Goal: Information Seeking & Learning: Understand process/instructions

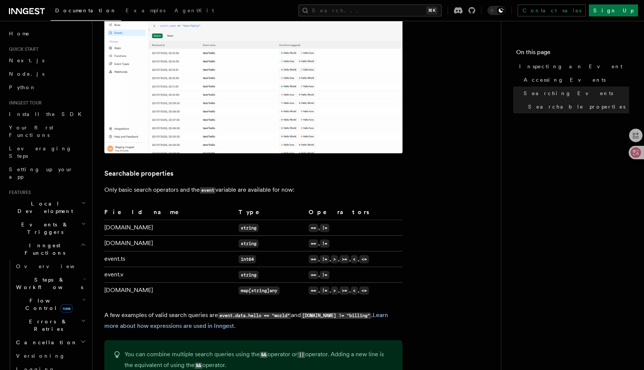
scroll to position [459, 0]
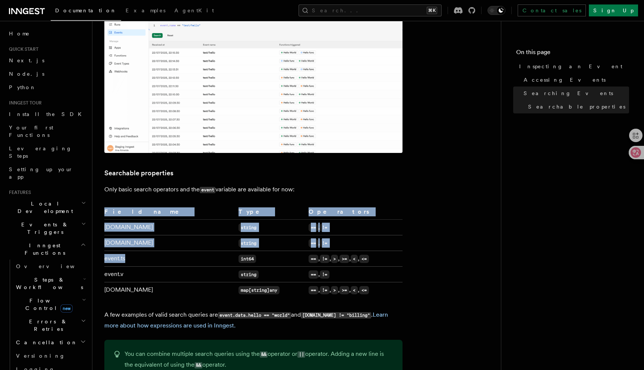
drag, startPoint x: 124, startPoint y: 261, endPoint x: 104, endPoint y: 259, distance: 20.2
click at [104, 259] on div "Platform Monitor Inspecting an Event The Event details will provide all the inf…" at bounding box center [308, 34] width 433 height 986
copy article "Field name Type Operators event.id string == , != event.name string == , != eve…"
click at [116, 263] on td "event.ts" at bounding box center [169, 259] width 131 height 16
drag, startPoint x: 125, startPoint y: 261, endPoint x: 104, endPoint y: 261, distance: 21.6
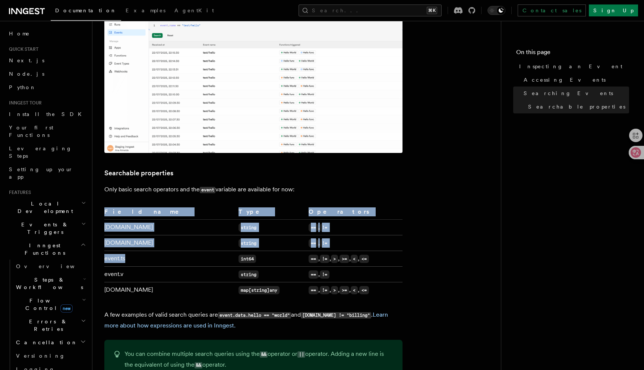
click at [104, 261] on div "Platform Monitor Inspecting an Event The Event details will provide all the inf…" at bounding box center [308, 34] width 433 height 986
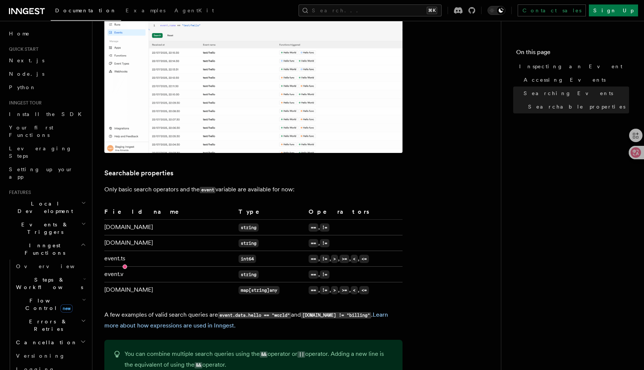
click at [120, 262] on td "event.ts" at bounding box center [169, 259] width 131 height 16
drag, startPoint x: 132, startPoint y: 259, endPoint x: 105, endPoint y: 260, distance: 26.9
click at [105, 260] on td "event.ts" at bounding box center [169, 259] width 131 height 16
copy td "event.ts"
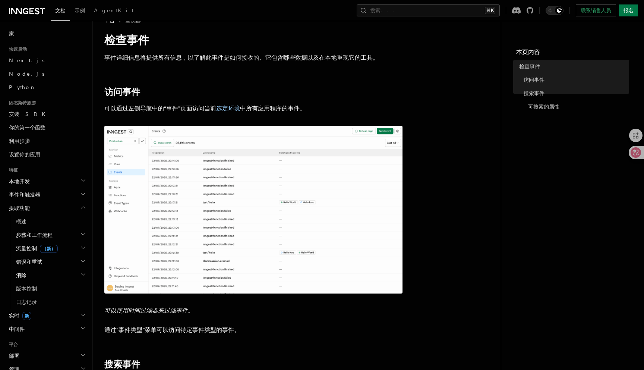
scroll to position [0, 0]
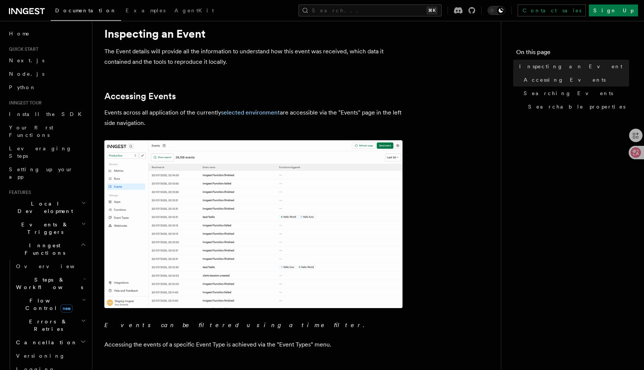
scroll to position [22, 0]
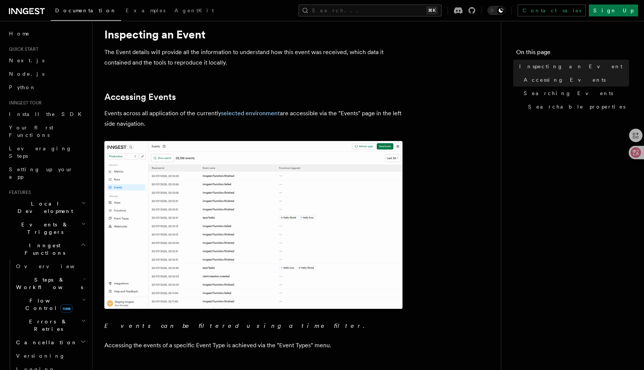
click at [248, 52] on p "The Event details will provide all the information to understand how this event…" at bounding box center [253, 57] width 298 height 21
click at [638, 150] on div at bounding box center [634, 152] width 20 height 13
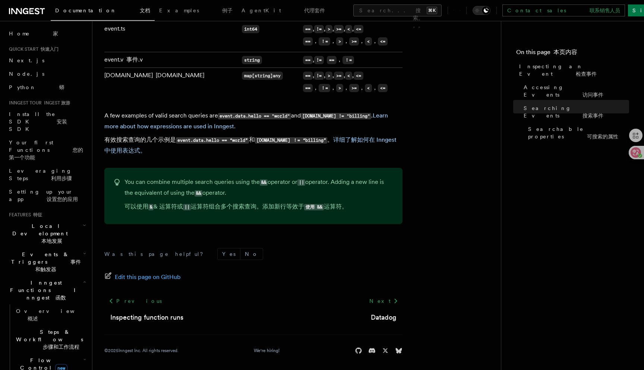
scroll to position [792, 0]
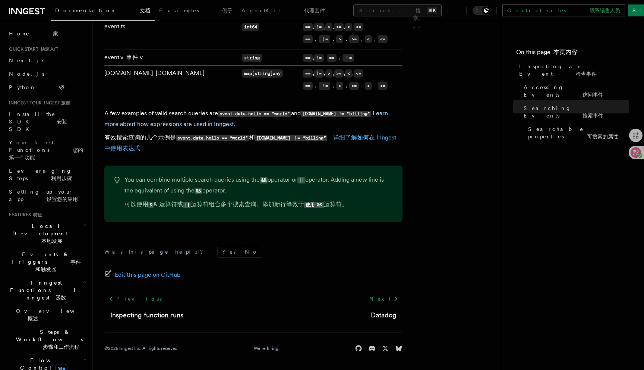
click at [394, 136] on link "详细了解如何在 Inngest 中使用表达式。" at bounding box center [250, 143] width 292 height 18
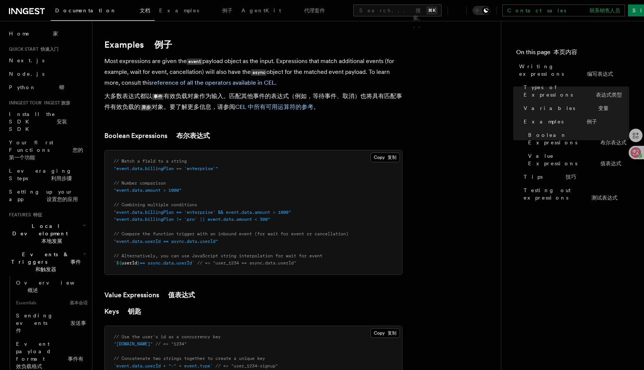
scroll to position [517, 0]
